Goal: Browse casually

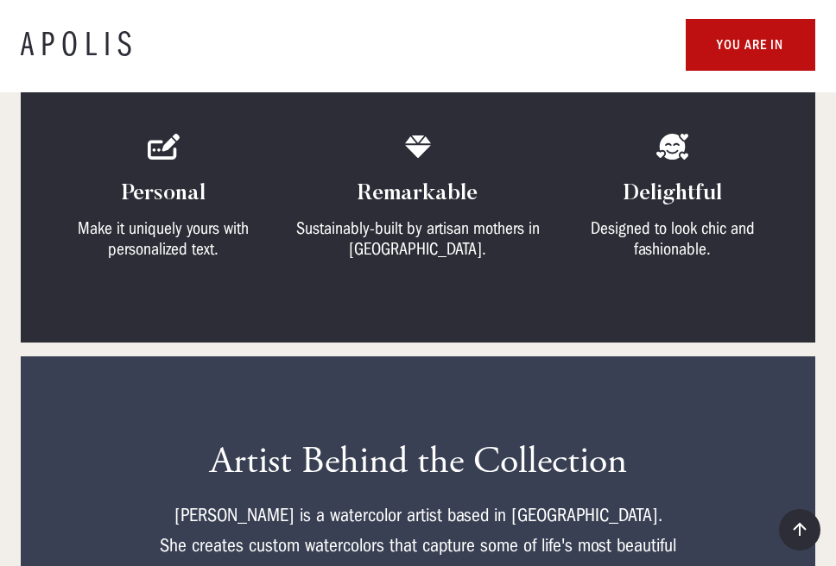
scroll to position [321, 0]
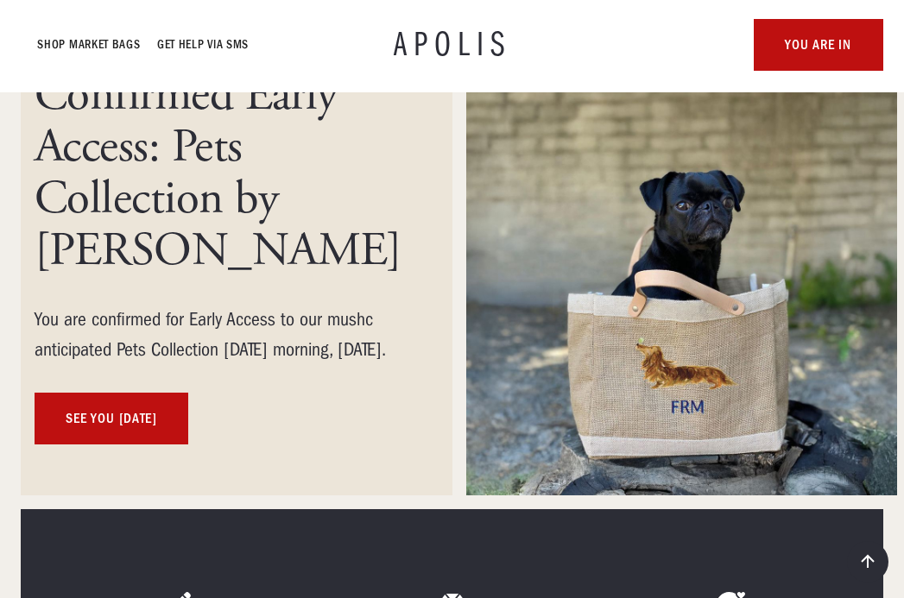
scroll to position [230, 0]
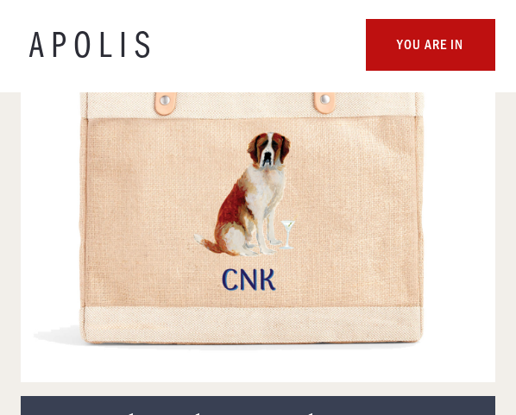
scroll to position [7540, 0]
